Goal: Use online tool/utility: Utilize a website feature to perform a specific function

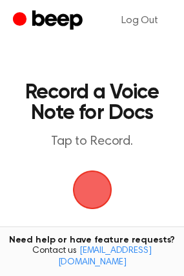
click at [92, 187] on span "button" at bounding box center [92, 190] width 53 height 53
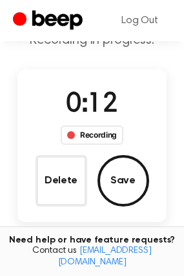
scroll to position [90, 0]
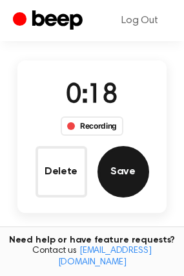
click at [124, 185] on button "Save" at bounding box center [123, 172] width 52 height 52
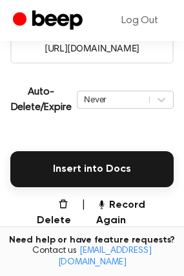
scroll to position [258, 0]
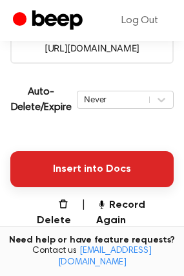
click at [76, 160] on button "Insert into Docs" at bounding box center [91, 169] width 163 height 36
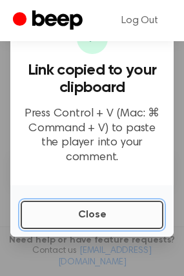
click at [69, 201] on button "Close" at bounding box center [92, 215] width 142 height 28
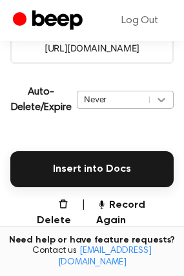
click at [158, 102] on icon at bounding box center [161, 99] width 13 height 13
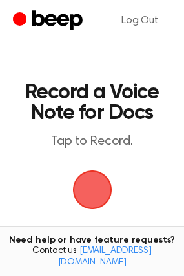
click at [86, 193] on span "button" at bounding box center [92, 190] width 36 height 36
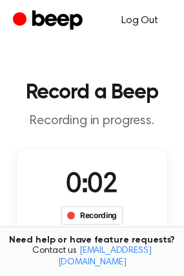
click at [151, 24] on link "Log Out" at bounding box center [139, 20] width 62 height 31
